Goal: Participate in discussion

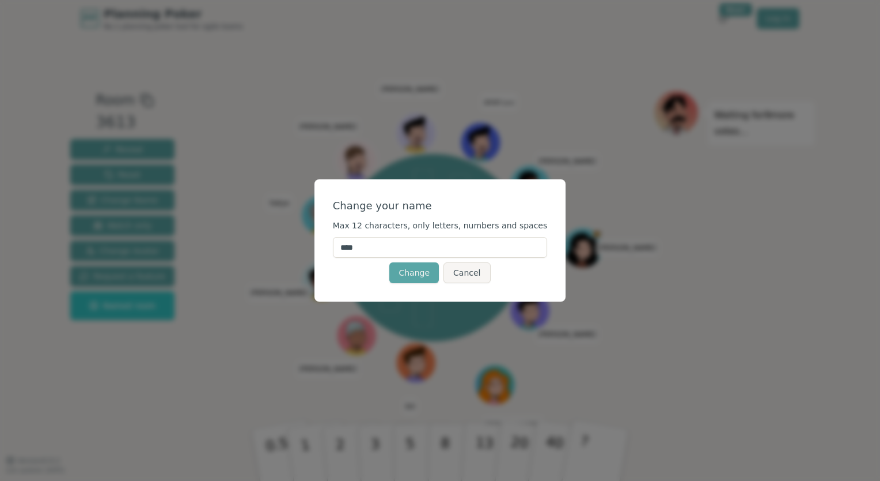
click at [415, 248] on input "****" at bounding box center [440, 247] width 215 height 21
type input "*****"
click at [424, 271] on button "Change" at bounding box center [414, 272] width 50 height 21
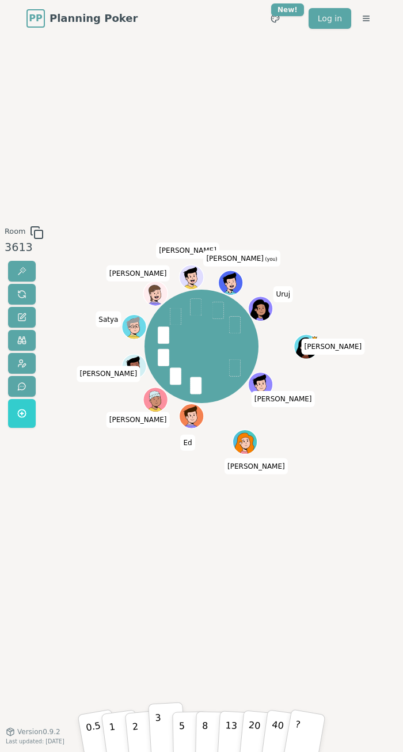
click at [157, 480] on p "3" at bounding box center [159, 729] width 8 height 39
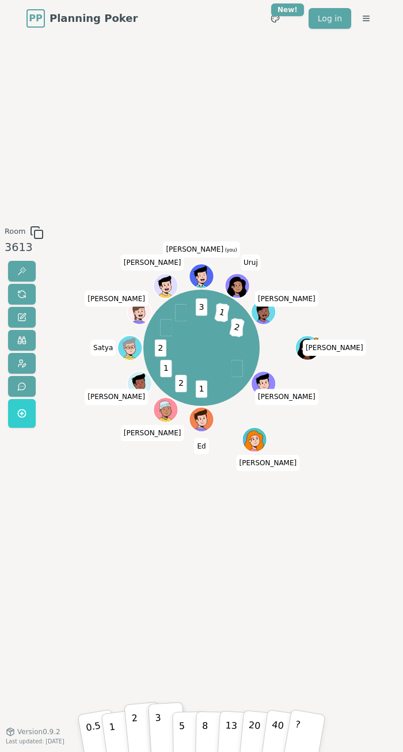
click at [138, 480] on button "2" at bounding box center [143, 729] width 39 height 55
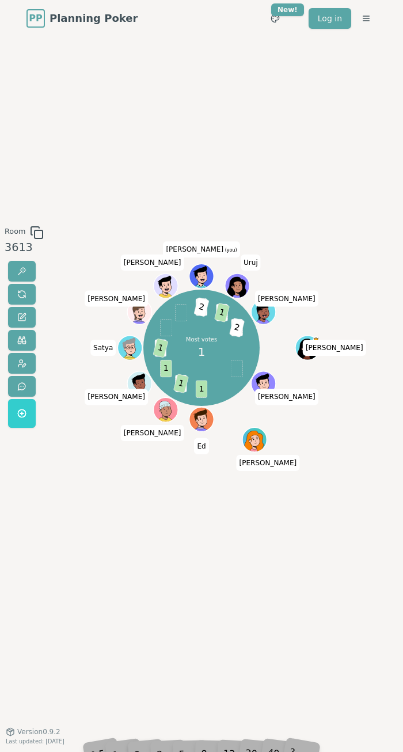
click at [188, 480] on div "Room 3613 Most votes 1 1 2 1 1 2 1 3 2 2 1 3 2 [PERSON_NAME] [PERSON_NAME] [PER…" at bounding box center [201, 384] width 403 height 695
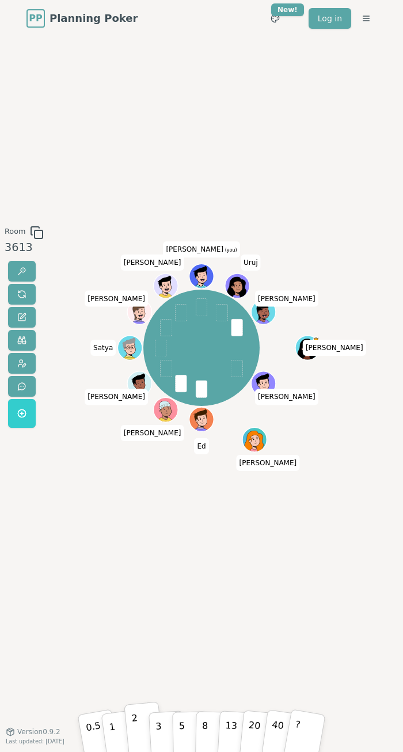
click at [135, 480] on p "2" at bounding box center [136, 730] width 10 height 40
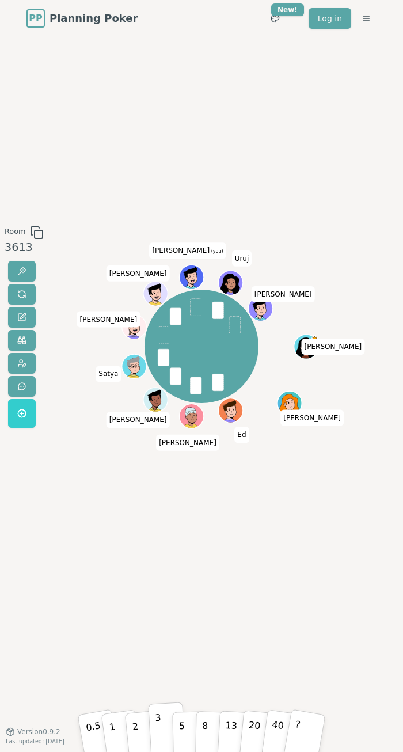
click at [156, 480] on p "3" at bounding box center [159, 729] width 8 height 39
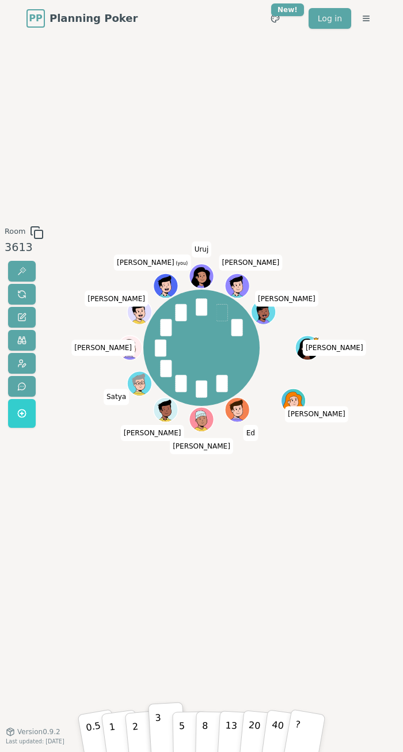
click at [255, 175] on div "Room 3613 [PERSON_NAME] Ed [PERSON_NAME] [PERSON_NAME] [PERSON_NAME] C [PERSON_…" at bounding box center [201, 384] width 403 height 695
click at [191, 480] on button "5" at bounding box center [190, 729] width 36 height 52
click at [310, 480] on div "Room 3613 [PERSON_NAME] Ed [PERSON_NAME] [PERSON_NAME] [PERSON_NAME] C [PERSON_…" at bounding box center [201, 384] width 403 height 695
